Goal: Use online tool/utility: Utilize a website feature to perform a specific function

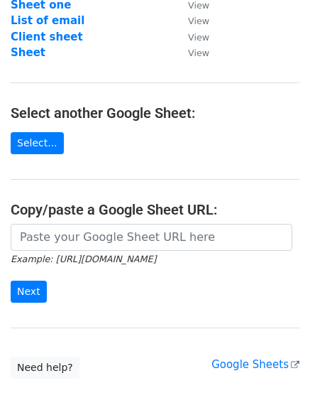
scroll to position [157, 0]
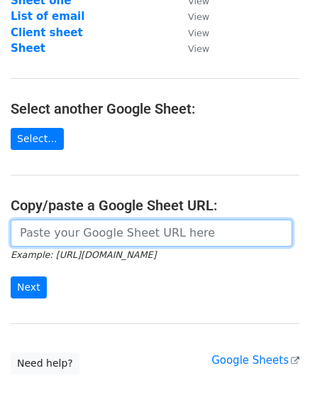
click at [161, 231] on input "url" at bounding box center [152, 233] width 282 height 27
paste input "https://docs.google.com/spreadsheets/d/15iy56X6Bkopz9zYx50t8TpJbzmRmq0K-edAfIto…"
type input "https://docs.google.com/spreadsheets/d/15iy56X6Bkopz9zYx50t8TpJbzmRmq0K-edAfIto…"
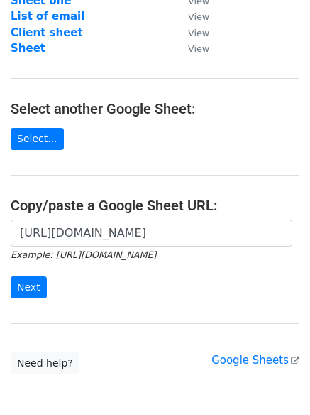
click at [1, 271] on div "https://docs.google.com/spreadsheets/d/15iy56X6Bkopz9zYx50t8TpJbzmRmq0K-edAfIto…" at bounding box center [155, 267] width 310 height 94
click at [43, 313] on div "https://docs.google.com/spreadsheets/d/15iy56X6Bkopz9zYx50t8TpJbzmRmq0K-edAfIto…" at bounding box center [155, 267] width 310 height 94
click at [42, 309] on div "https://docs.google.com/spreadsheets/d/15iy56X6Bkopz9zYx50t8TpJbzmRmq0K-edAfIto…" at bounding box center [155, 267] width 310 height 94
drag, startPoint x: 42, startPoint y: 309, endPoint x: 41, endPoint y: 292, distance: 17.1
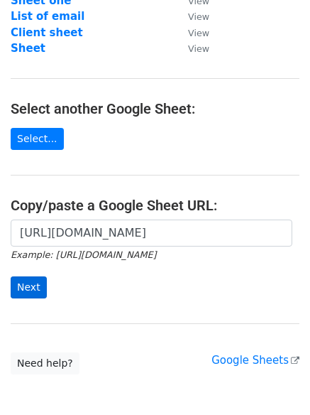
click at [41, 292] on div "https://docs.google.com/spreadsheets/d/15iy56X6Bkopz9zYx50t8TpJbzmRmq0K-edAfIto…" at bounding box center [155, 267] width 310 height 94
click at [41, 292] on input "Next" at bounding box center [29, 287] width 36 height 22
